Goal: Information Seeking & Learning: Learn about a topic

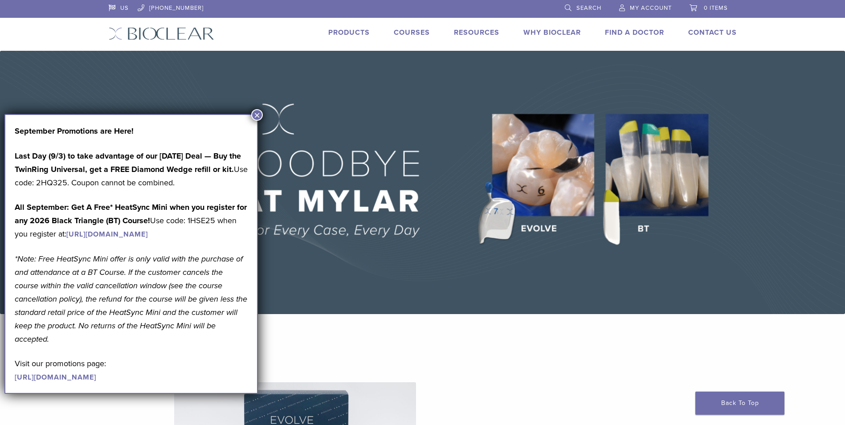
click at [139, 232] on link "[URL][DOMAIN_NAME]" at bounding box center [107, 234] width 82 height 9
click at [414, 36] on link "Courses" at bounding box center [412, 32] width 36 height 9
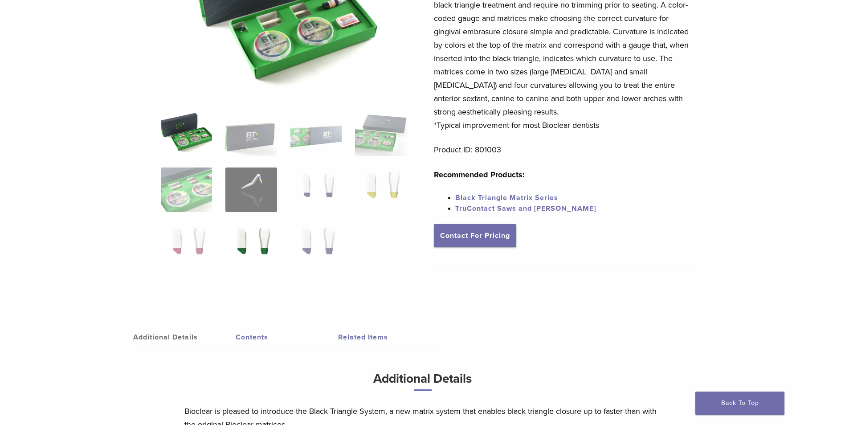
scroll to position [223, 0]
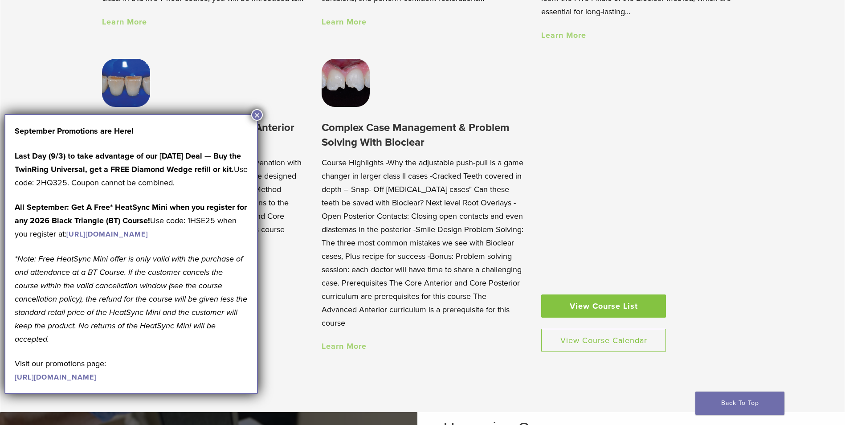
scroll to position [802, 0]
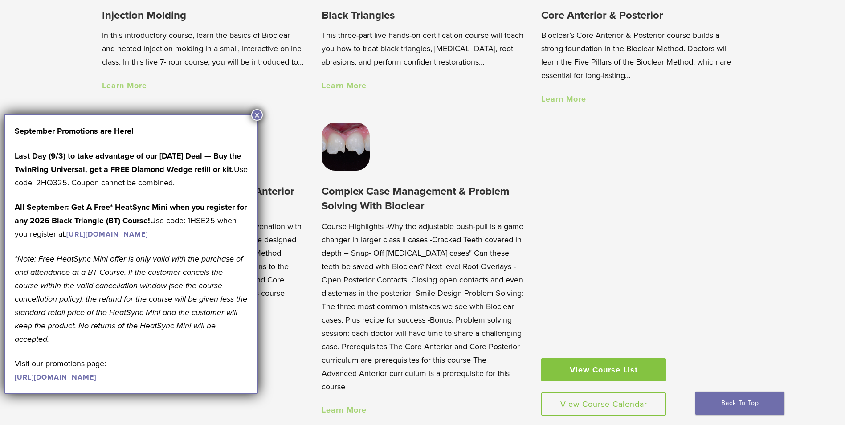
click at [255, 115] on button "×" at bounding box center [257, 115] width 12 height 12
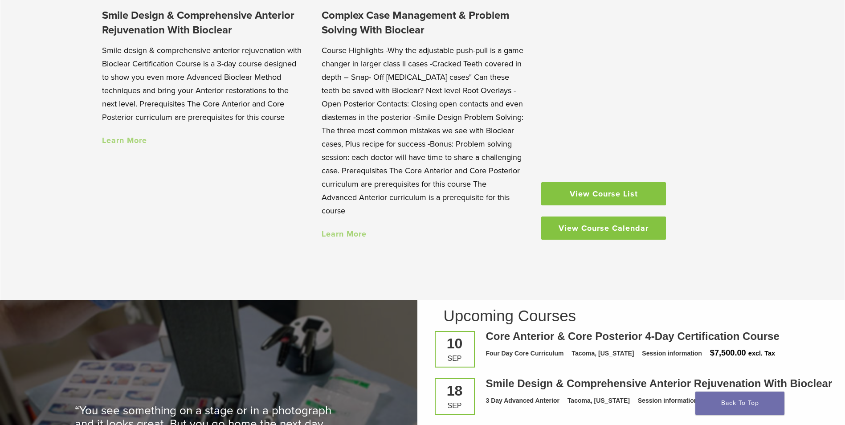
scroll to position [980, 0]
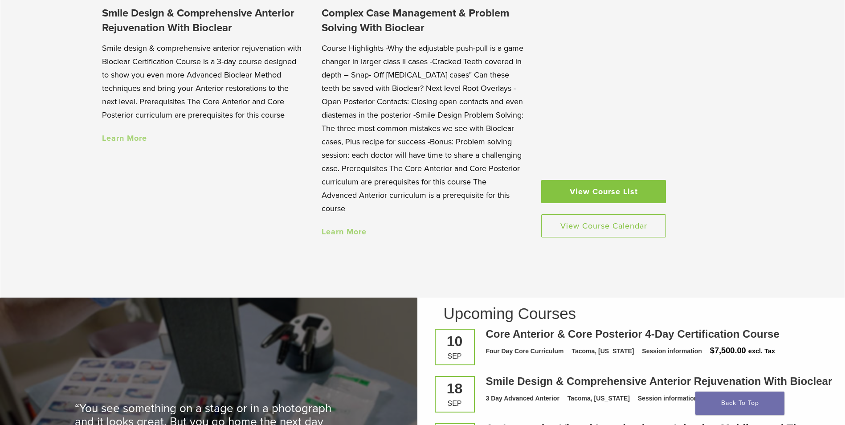
click at [588, 190] on link "View Course List" at bounding box center [603, 191] width 125 height 23
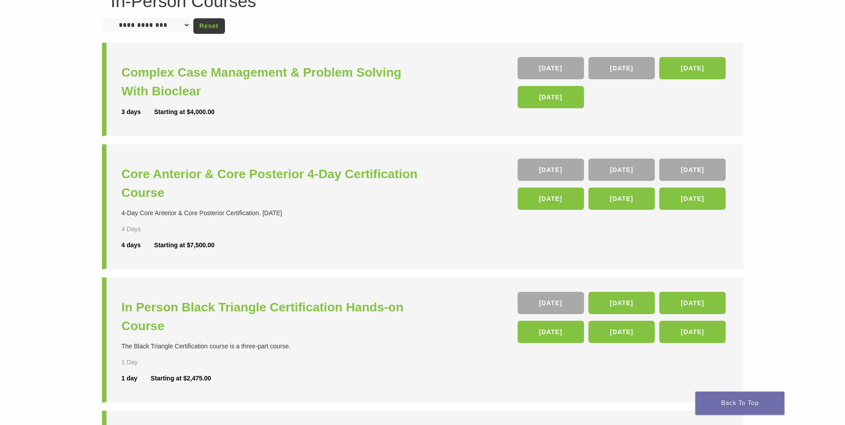
scroll to position [45, 0]
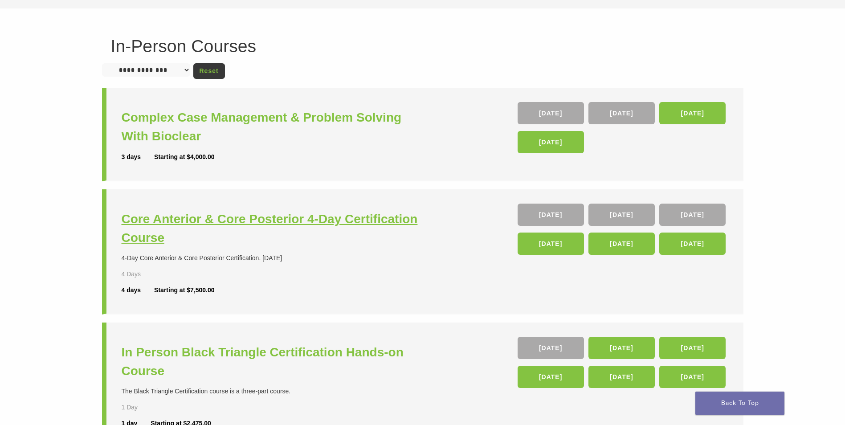
click at [286, 214] on h3 "Core Anterior & Core Posterior 4-Day Certification Course" at bounding box center [273, 228] width 303 height 37
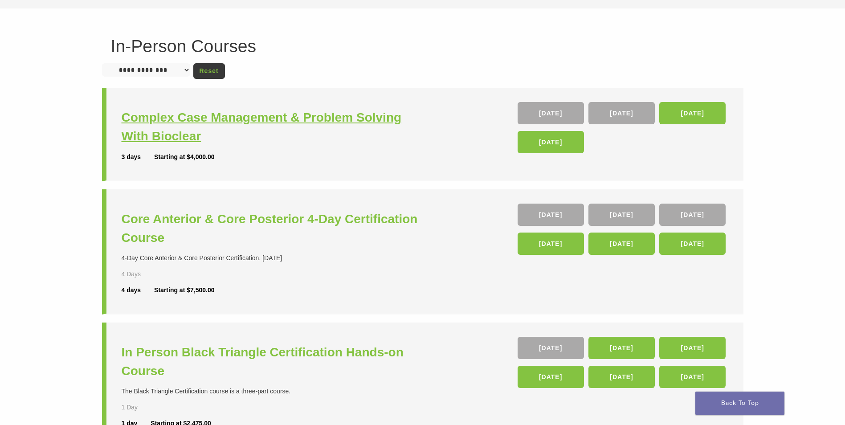
click at [250, 114] on h3 "Complex Case Management & Problem Solving With Bioclear" at bounding box center [273, 126] width 303 height 37
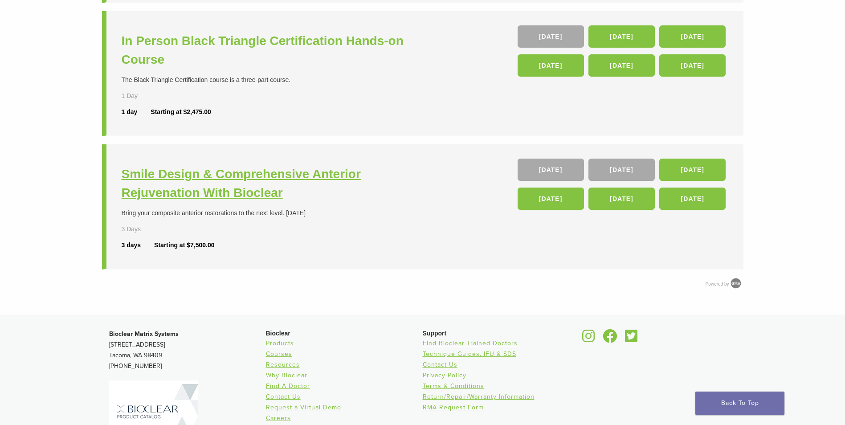
scroll to position [356, 0]
click at [263, 180] on h3 "Smile Design & Comprehensive Anterior Rejuvenation With Bioclear" at bounding box center [273, 182] width 303 height 37
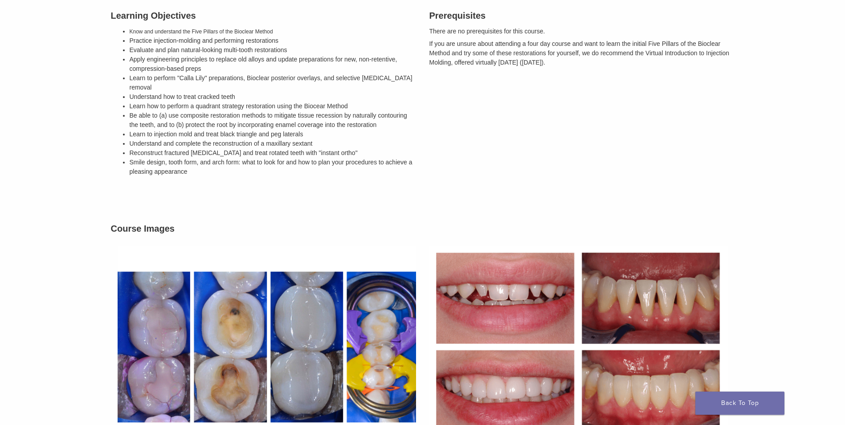
scroll to position [401, 0]
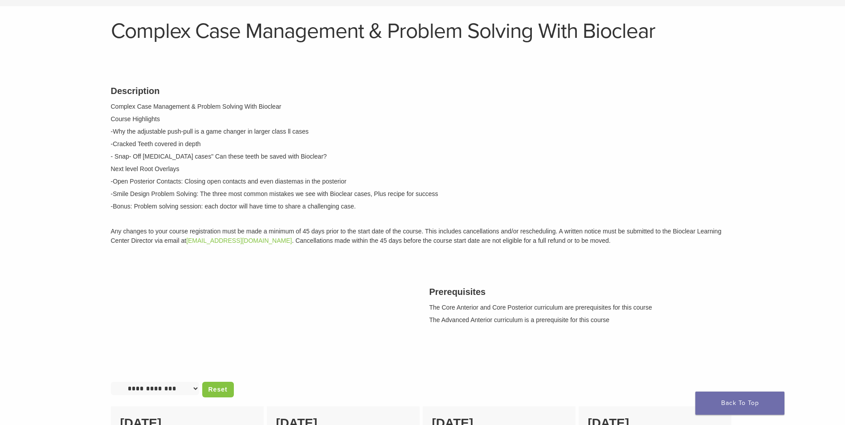
scroll to position [45, 0]
